Goal: Information Seeking & Learning: Find contact information

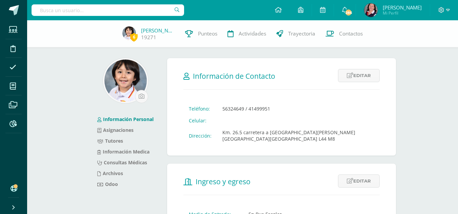
click at [119, 11] on input "text" at bounding box center [107, 10] width 152 height 12
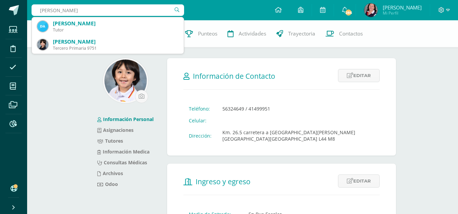
click at [105, 11] on input "anika morf" at bounding box center [107, 10] width 152 height 12
click at [91, 11] on input "anika morfy" at bounding box center [107, 10] width 152 height 12
type input "a"
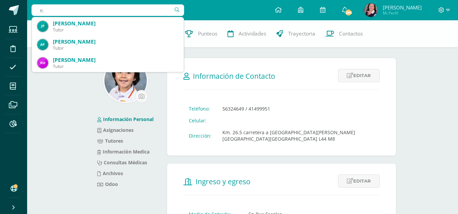
type input "e"
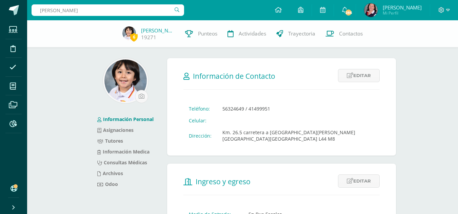
type input "Emma blanco"
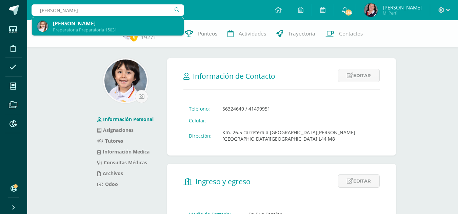
click at [87, 23] on div "Emma Jolene Blanco Alfaro" at bounding box center [115, 23] width 125 height 7
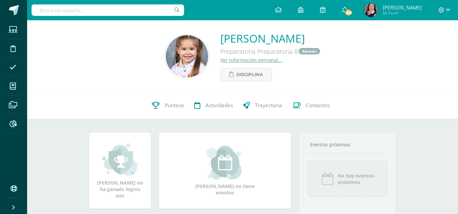
click at [229, 59] on link "Ver información personal..." at bounding box center [251, 60] width 62 height 6
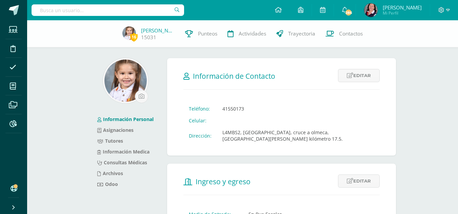
scroll to position [187, 0]
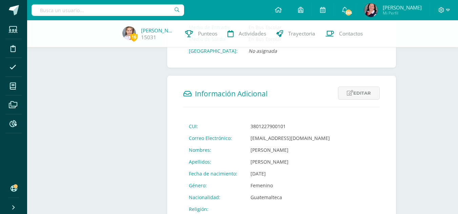
click at [86, 10] on input "text" at bounding box center [107, 10] width 152 height 12
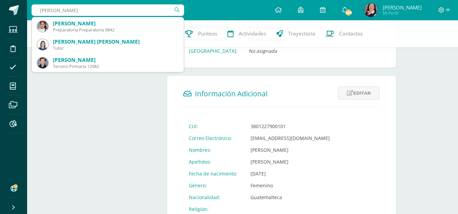
type input "amelia villagran"
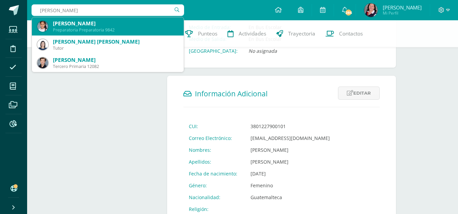
click at [78, 26] on div "Amelia Villagrán Escobar" at bounding box center [115, 23] width 125 height 7
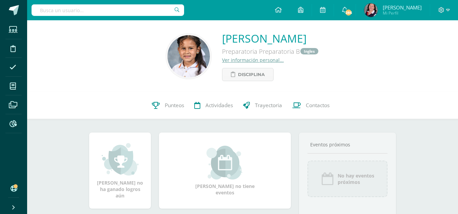
click at [229, 61] on link "Ver información personal..." at bounding box center [253, 60] width 62 height 6
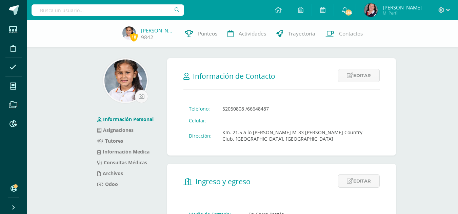
scroll to position [187, 0]
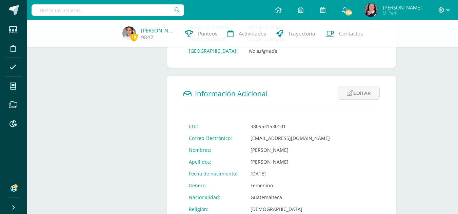
click at [93, 10] on input "text" at bounding box center [107, 10] width 152 height 12
type input "anika murfy"
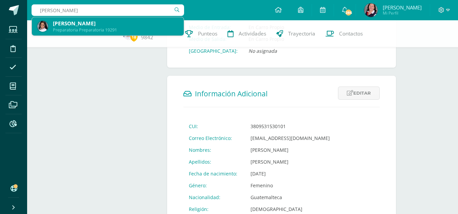
click at [93, 30] on div "Preparatoria Preparatoria 19291" at bounding box center [115, 30] width 125 height 6
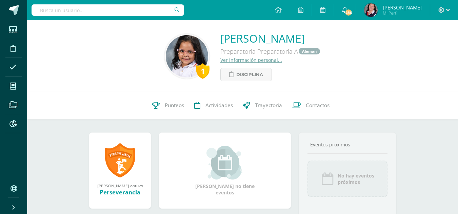
click at [241, 60] on link "Ver información personal..." at bounding box center [251, 60] width 62 height 6
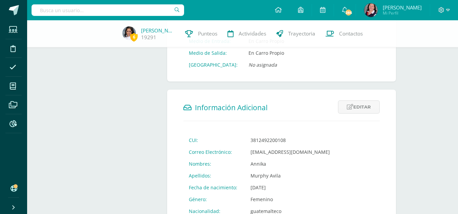
scroll to position [187, 0]
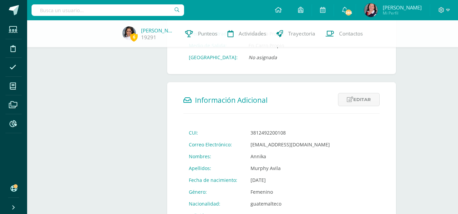
click at [106, 14] on input "text" at bounding box center [107, 10] width 152 height 12
type input "camila donis"
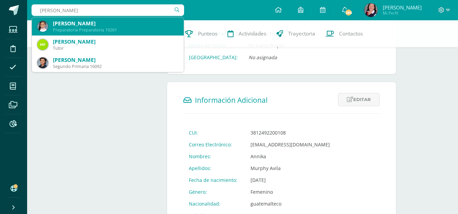
click at [102, 26] on div "Camila Alejandra Donis Vásquez" at bounding box center [115, 23] width 125 height 7
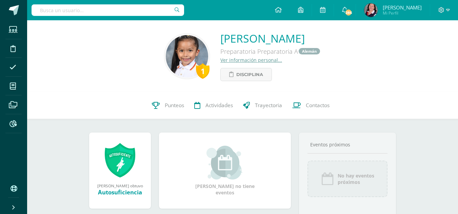
click at [220, 59] on link "Ver información personal..." at bounding box center [251, 60] width 62 height 6
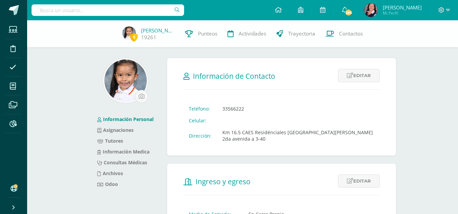
click at [123, 9] on input "text" at bounding box center [107, 10] width 152 height 12
type input "[PERSON_NAME]"
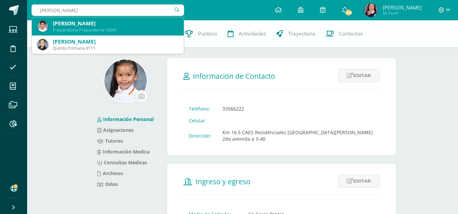
click at [99, 29] on div "Preparatoria Preparatoria 15041" at bounding box center [115, 30] width 125 height 6
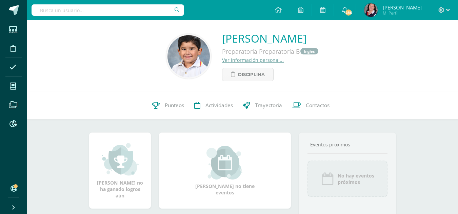
click at [222, 60] on link "Ver información personal..." at bounding box center [253, 60] width 62 height 6
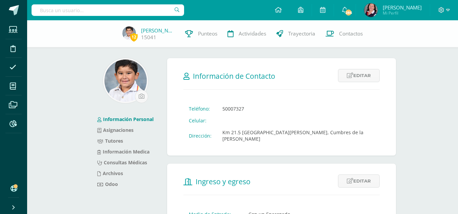
click at [118, 9] on input "text" at bounding box center [107, 10] width 152 height 12
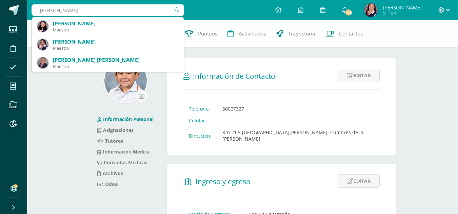
click at [101, 8] on input "sofia barrera" at bounding box center [107, 10] width 152 height 12
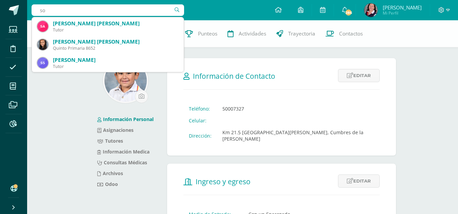
type input "s"
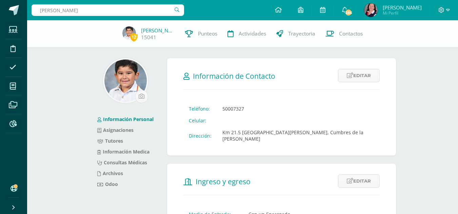
click at [126, 10] on input "sofia barrera" at bounding box center [107, 10] width 152 height 12
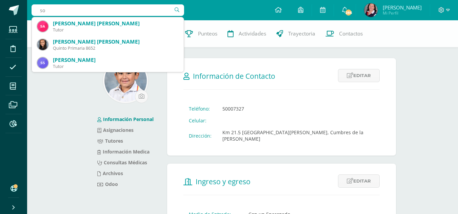
type input "s"
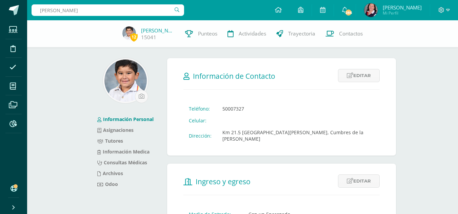
click at [145, 11] on input "maria sofia barrera" at bounding box center [107, 10] width 152 height 12
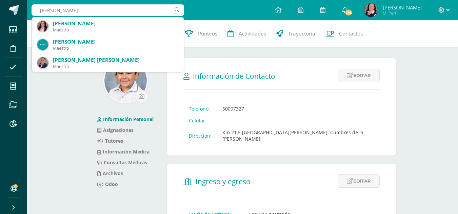
type input "maria sofia barrera sandoval"
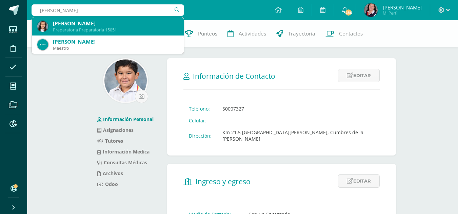
click at [139, 24] on div "María Sofía Barrera Sandoval" at bounding box center [115, 23] width 125 height 7
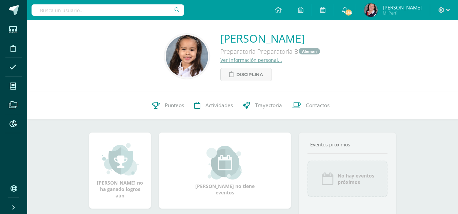
click at [220, 60] on link "Ver información personal..." at bounding box center [251, 60] width 62 height 6
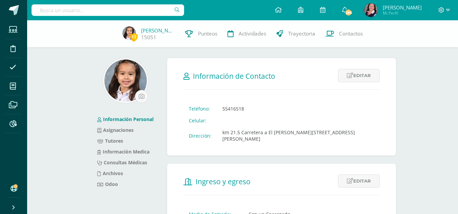
click at [145, 10] on input "text" at bounding box center [107, 10] width 152 height 12
type input "[PERSON_NAME]"
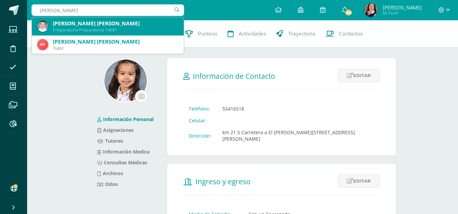
click at [139, 23] on div "Viniccio Jose Javier Palma Avalos" at bounding box center [115, 23] width 125 height 7
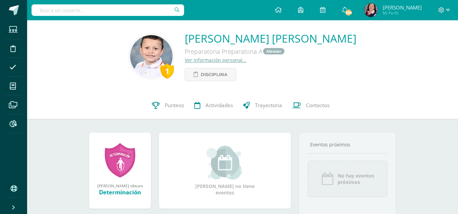
click at [211, 58] on link "Ver información personal..." at bounding box center [216, 60] width 62 height 6
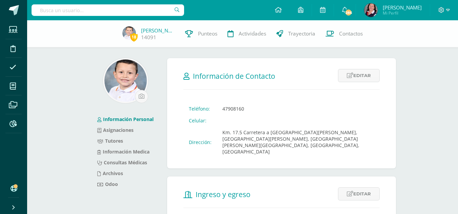
click at [105, 8] on input "text" at bounding box center [107, 10] width 152 height 12
type input "[PERSON_NAME]"
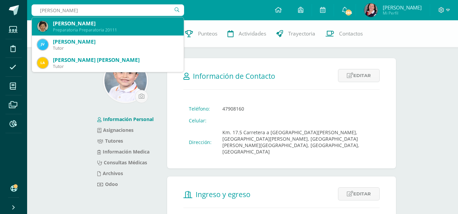
click at [104, 24] on div "[PERSON_NAME]" at bounding box center [115, 23] width 125 height 7
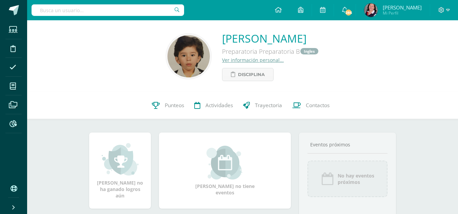
click at [222, 61] on link "Ver información personal..." at bounding box center [253, 60] width 62 height 6
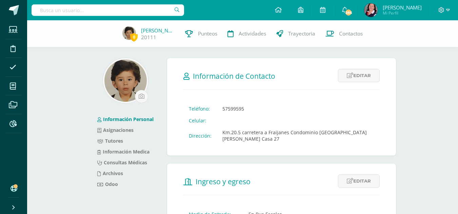
click at [63, 10] on input "text" at bounding box center [107, 10] width 152 height 12
click at [127, 9] on input "sofia barrera sandoval" at bounding box center [107, 10] width 152 height 12
click at [153, 12] on input "sofia barrera sandoval jose javier sandoval" at bounding box center [107, 10] width 152 height 12
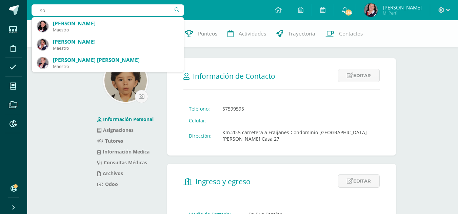
type input "s"
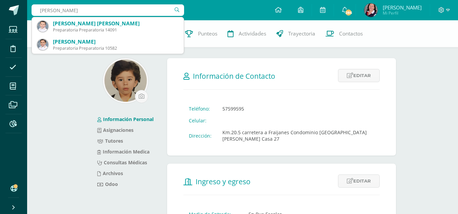
type input "jose javoer sandoval"
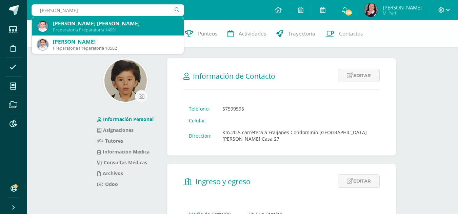
click at [118, 25] on div "Viniccio Jose Javier Palma Avalos" at bounding box center [115, 23] width 125 height 7
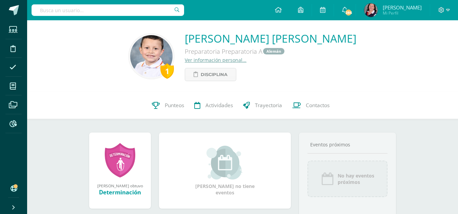
click at [133, 7] on input "text" at bounding box center [107, 10] width 152 height 12
type input "catalina maratinez"
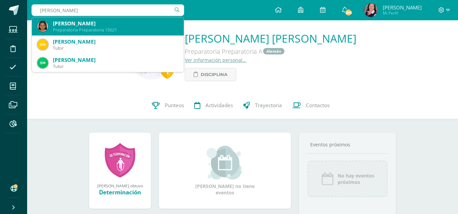
click at [123, 30] on div "Preparatoria Preparatoria 15021" at bounding box center [115, 30] width 125 height 6
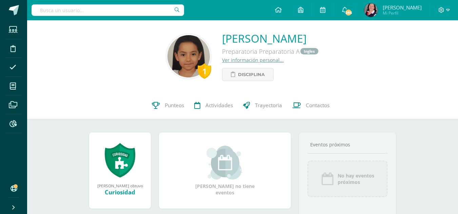
click at [237, 60] on link "Ver información personal..." at bounding box center [253, 60] width 62 height 6
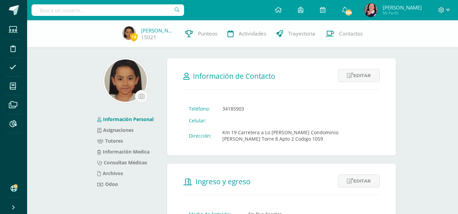
click at [163, 13] on input "text" at bounding box center [107, 10] width 152 height 12
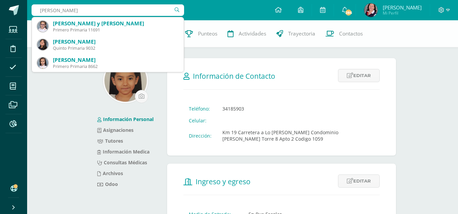
type input "[PERSON_NAME]"
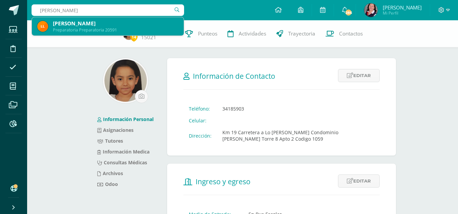
click at [144, 29] on div "Preparatoria Preparatoria 20591" at bounding box center [115, 30] width 125 height 6
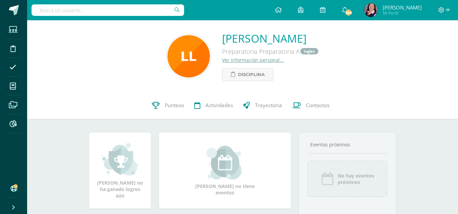
click at [224, 60] on link "Ver información personal..." at bounding box center [253, 60] width 62 height 6
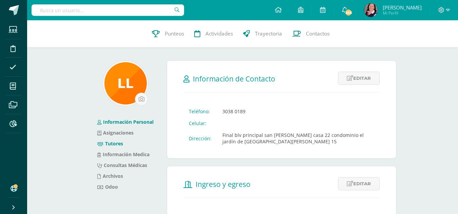
click at [116, 143] on link "Tutores" at bounding box center [110, 144] width 26 height 6
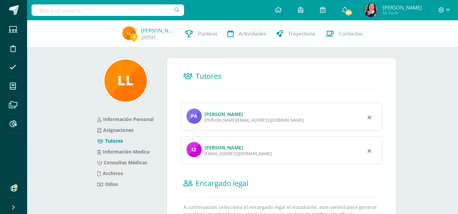
click at [224, 147] on link "[PERSON_NAME]" at bounding box center [223, 148] width 39 height 6
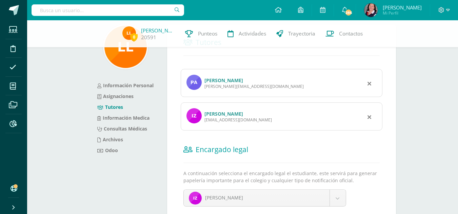
click at [229, 81] on link "Pablo Andrés Argueta Cifuentes" at bounding box center [223, 80] width 39 height 6
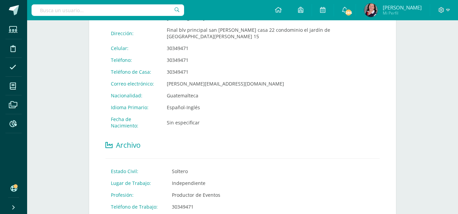
scroll to position [142, 0]
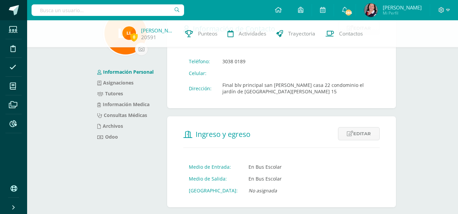
scroll to position [68, 0]
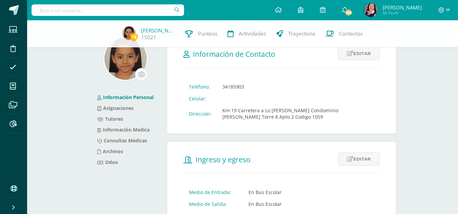
scroll to position [34, 0]
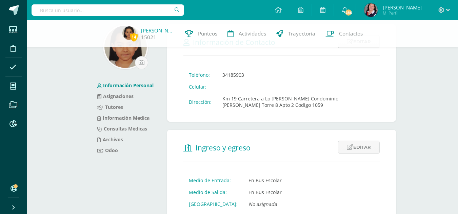
click at [130, 13] on input "text" at bounding box center [107, 10] width 152 height 12
type input "amelia villagran"
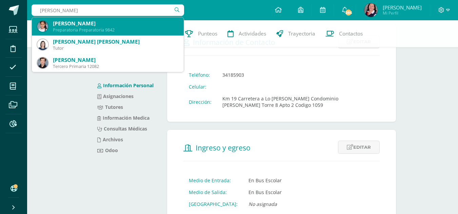
click at [109, 26] on div "Amelia Villagrán Escobar" at bounding box center [115, 23] width 125 height 7
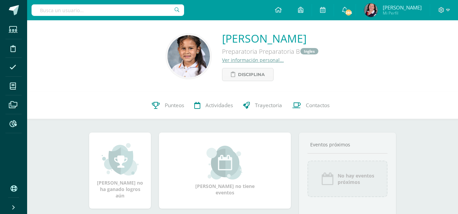
click at [233, 58] on link "Ver información personal..." at bounding box center [253, 60] width 62 height 6
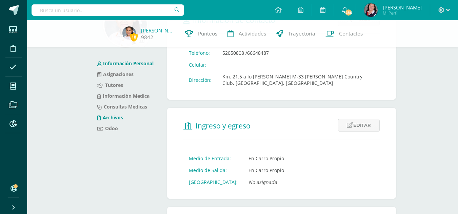
scroll to position [68, 0]
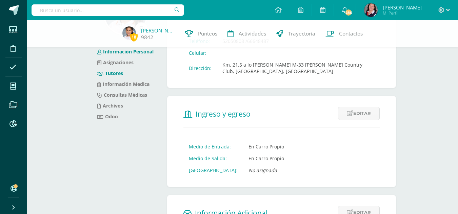
click at [116, 73] on link "Tutores" at bounding box center [110, 73] width 26 height 6
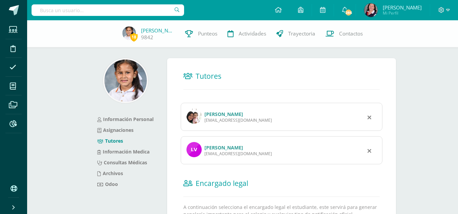
click at [221, 116] on link "[PERSON_NAME]" at bounding box center [223, 114] width 39 height 6
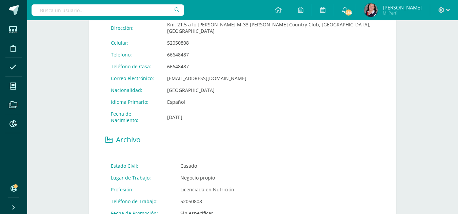
scroll to position [74, 0]
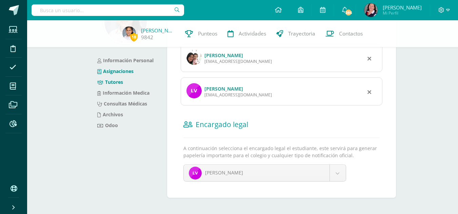
scroll to position [64, 0]
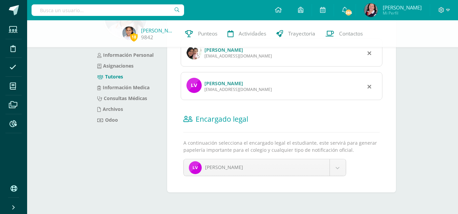
click at [234, 86] on link "[PERSON_NAME]" at bounding box center [223, 83] width 39 height 6
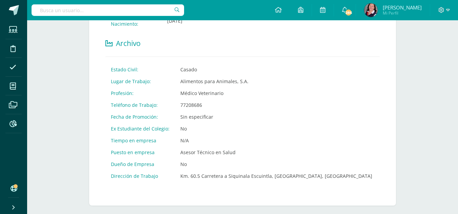
scroll to position [277, 0]
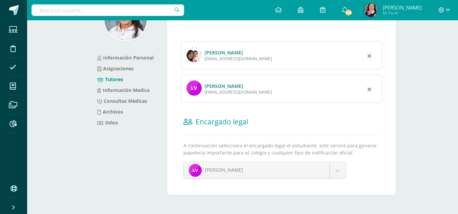
scroll to position [30, 0]
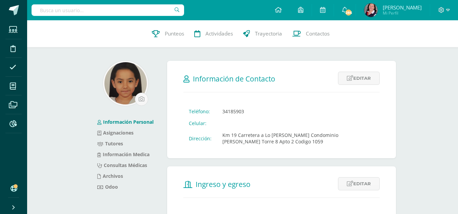
click at [151, 12] on input "text" at bounding box center [107, 10] width 152 height 12
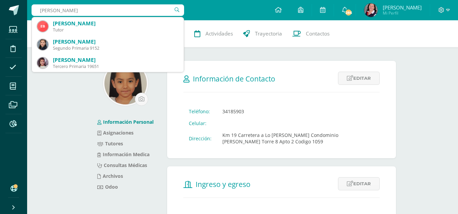
type input "[PERSON_NAME]"
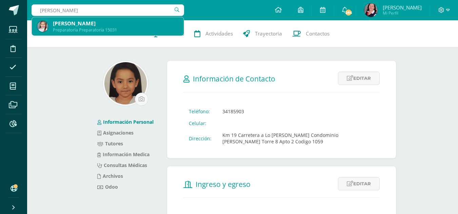
click at [121, 27] on div "[PERSON_NAME]" at bounding box center [115, 23] width 125 height 7
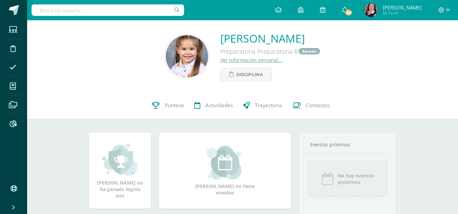
click at [230, 60] on link "Ver información personal..." at bounding box center [251, 60] width 62 height 6
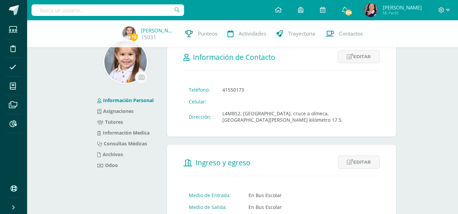
scroll to position [34, 0]
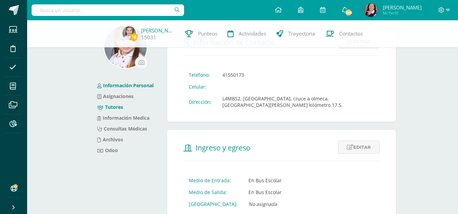
click at [111, 106] on link "Tutores" at bounding box center [110, 107] width 26 height 6
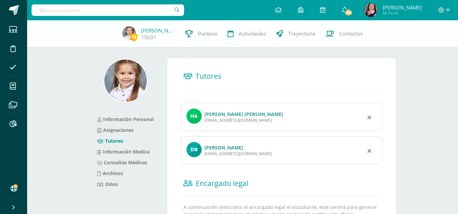
click at [225, 114] on link "[PERSON_NAME] [PERSON_NAME]" at bounding box center [243, 114] width 79 height 6
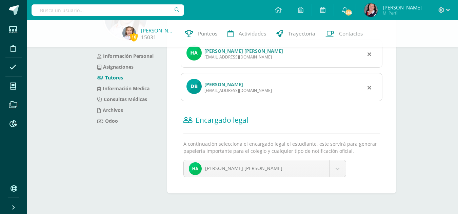
scroll to position [64, 0]
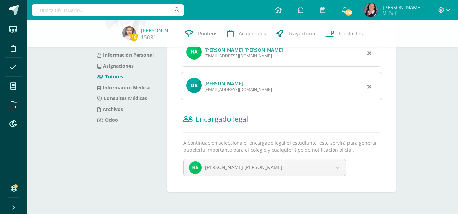
click at [224, 85] on link "[PERSON_NAME]" at bounding box center [223, 83] width 39 height 6
click at [94, 12] on input "text" at bounding box center [107, 10] width 152 height 12
type input "stella toc"
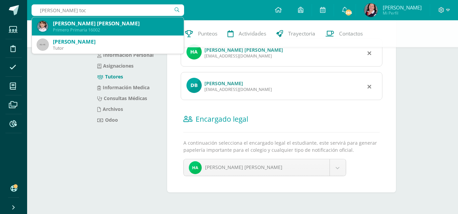
click at [90, 23] on div "Stella Tochtas Mendez" at bounding box center [115, 23] width 125 height 7
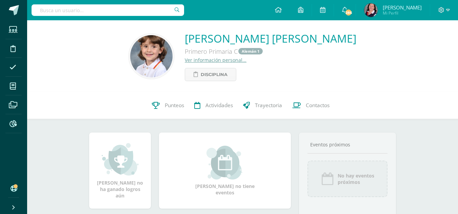
click at [240, 60] on link "Ver información personal..." at bounding box center [216, 60] width 62 height 6
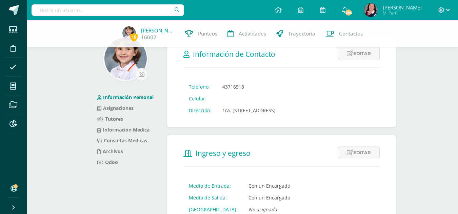
scroll to position [34, 0]
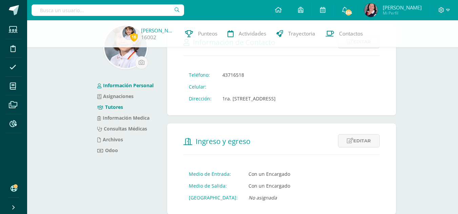
click at [112, 107] on link "Tutores" at bounding box center [110, 107] width 26 height 6
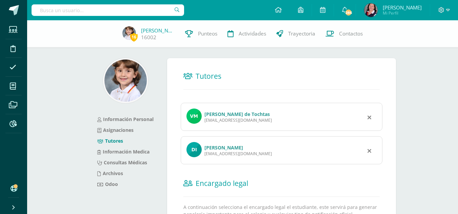
click at [224, 115] on link "[PERSON_NAME] de Tochtas" at bounding box center [236, 114] width 65 height 6
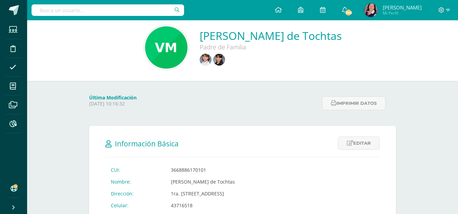
scroll to position [106, 0]
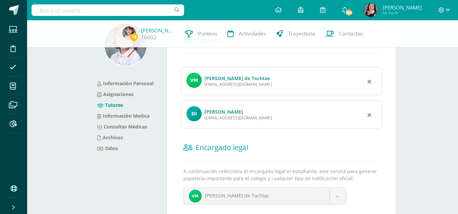
scroll to position [64, 0]
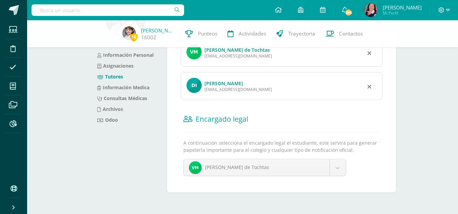
click at [222, 87] on div "[EMAIL_ADDRESS][DOMAIN_NAME]" at bounding box center [237, 90] width 67 height 6
click at [221, 54] on div "viki.m1988@gmail.com" at bounding box center [237, 56] width 67 height 6
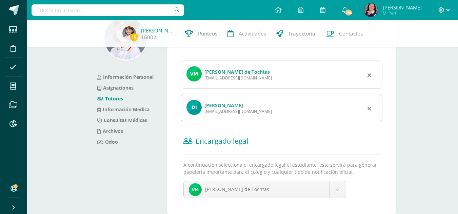
scroll to position [30, 0]
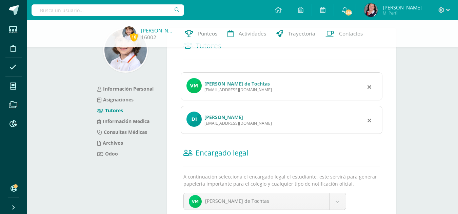
click at [220, 84] on link "Victoria Méndez de Tochtas" at bounding box center [236, 84] width 65 height 6
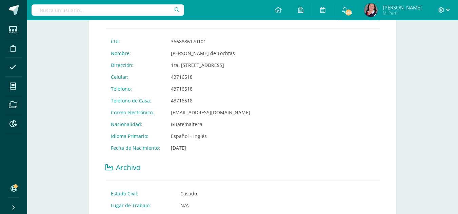
scroll to position [135, 0]
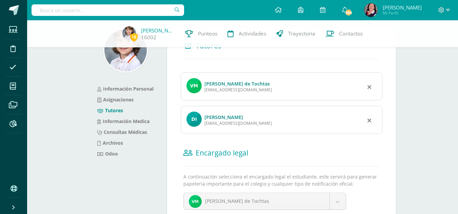
scroll to position [64, 0]
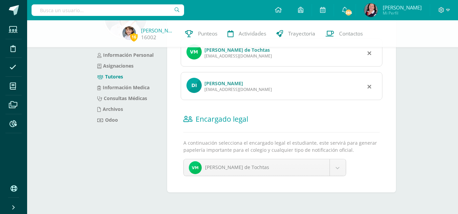
click at [221, 84] on link "[PERSON_NAME]" at bounding box center [223, 83] width 39 height 6
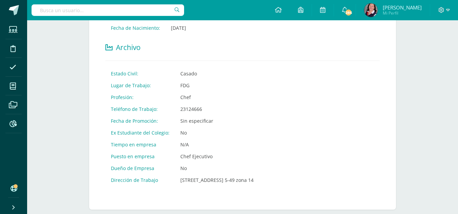
scroll to position [243, 0]
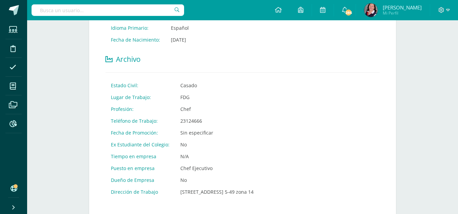
click at [95, 11] on input "text" at bounding box center [107, 10] width 152 height 12
click at [123, 9] on input "martin piki" at bounding box center [107, 10] width 152 height 12
type input "m"
type input "gabriel stalling"
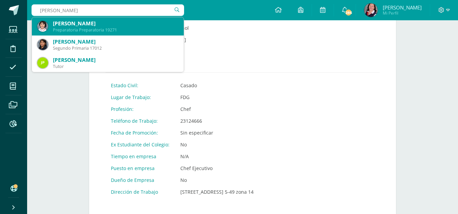
click at [102, 32] on div "Preparatoria Preparatoria 19271" at bounding box center [115, 30] width 125 height 6
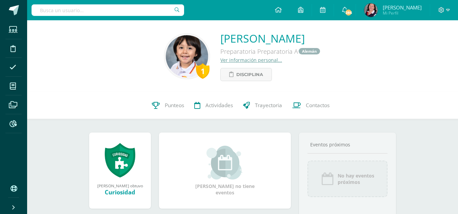
click at [220, 61] on link "Ver información personal..." at bounding box center [251, 60] width 62 height 6
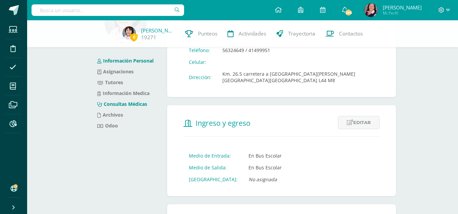
scroll to position [68, 0]
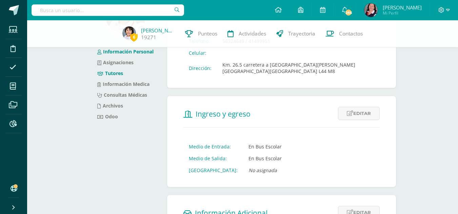
click at [116, 72] on link "Tutores" at bounding box center [110, 73] width 26 height 6
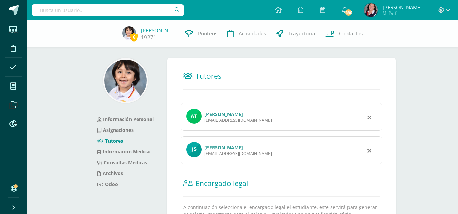
click at [230, 119] on div "[EMAIL_ADDRESS][DOMAIN_NAME]" at bounding box center [237, 121] width 67 height 6
click at [222, 116] on link "[PERSON_NAME]" at bounding box center [223, 114] width 39 height 6
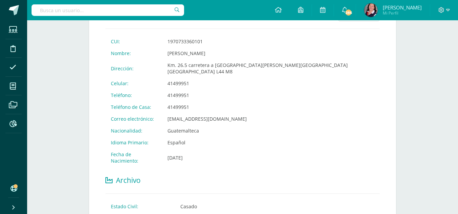
scroll to position [135, 0]
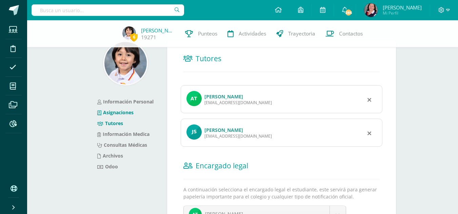
scroll to position [34, 0]
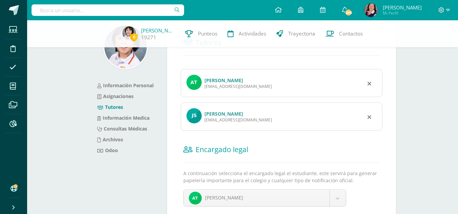
click at [224, 115] on link "[PERSON_NAME]" at bounding box center [223, 114] width 39 height 6
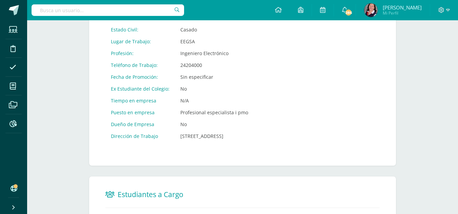
scroll to position [311, 0]
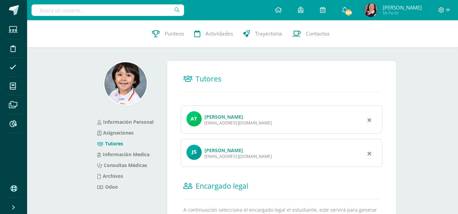
click at [97, 12] on input "text" at bounding box center [107, 10] width 152 height 12
click at [121, 11] on input "text" at bounding box center [107, 10] width 152 height 12
